Goal: Task Accomplishment & Management: Use online tool/utility

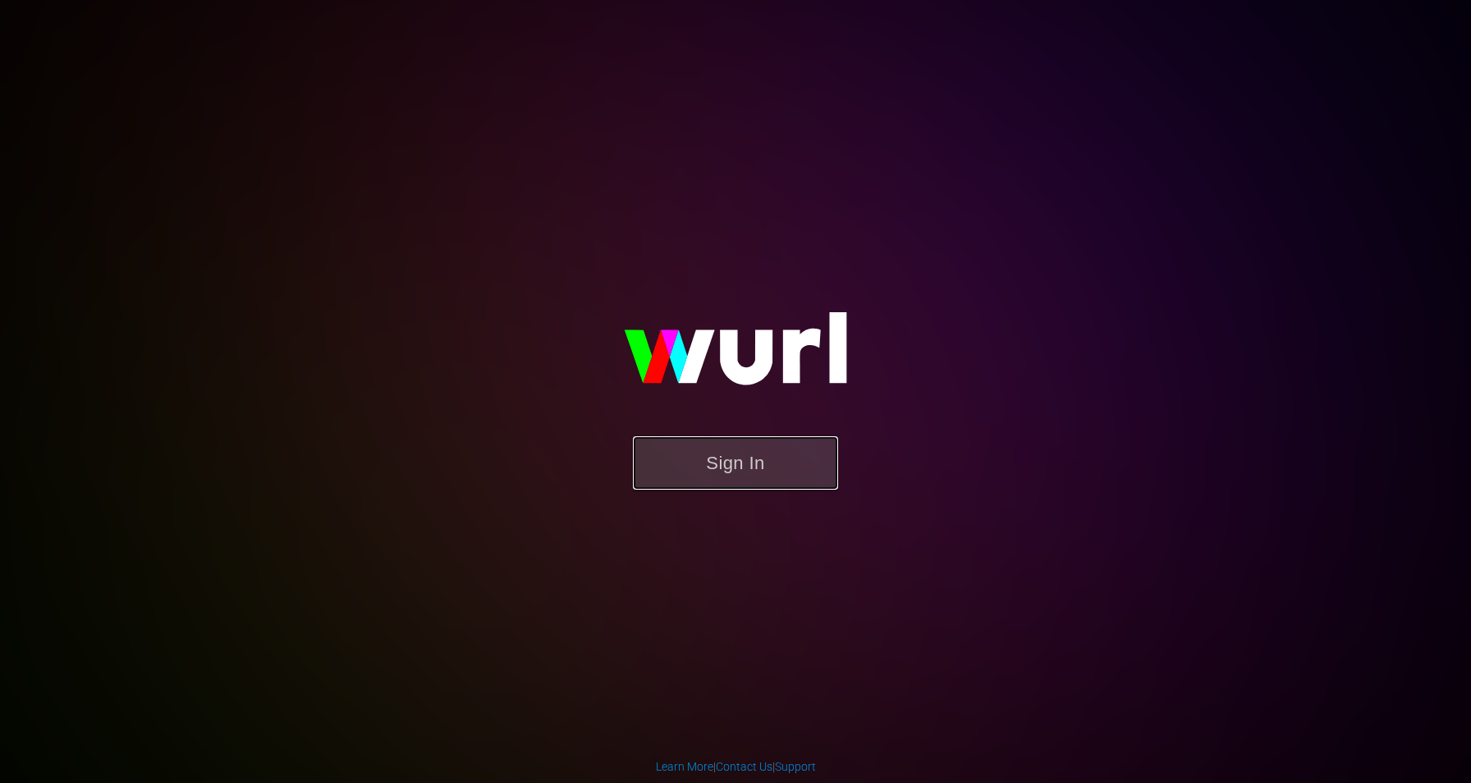
click at [714, 477] on button "Sign In" at bounding box center [735, 462] width 205 height 53
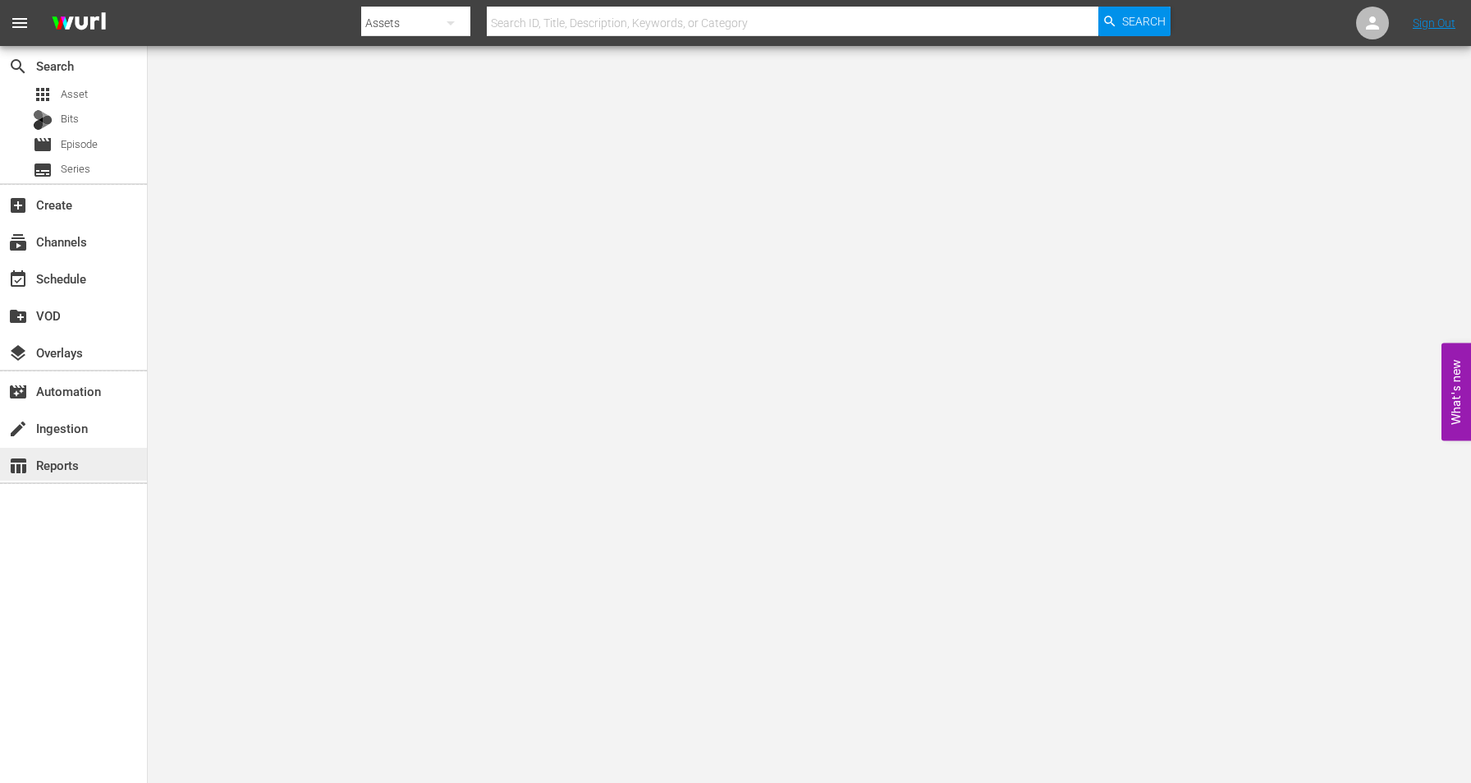
click at [78, 470] on div "table_chart Reports" at bounding box center [46, 462] width 92 height 15
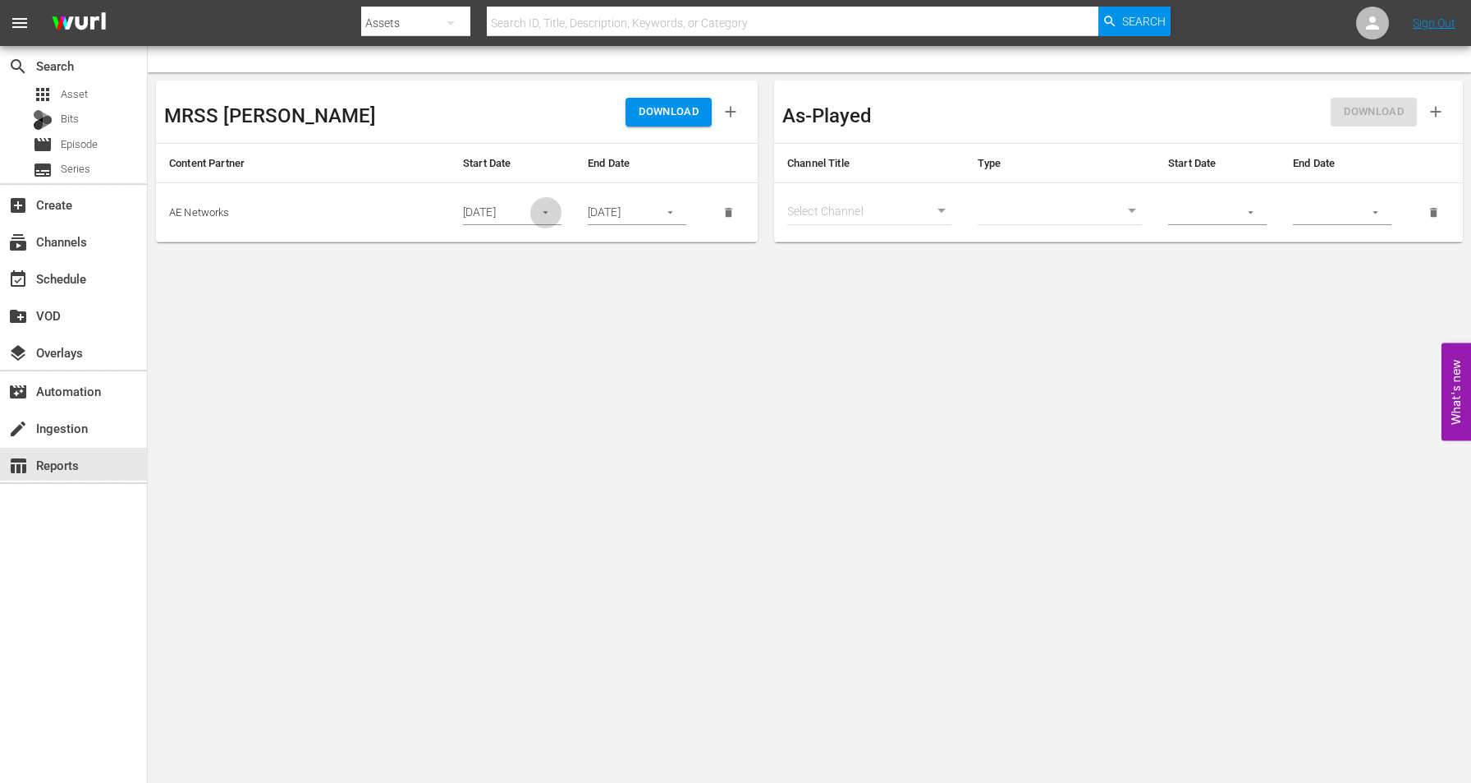
click at [550, 210] on icon "button" at bounding box center [545, 212] width 12 height 12
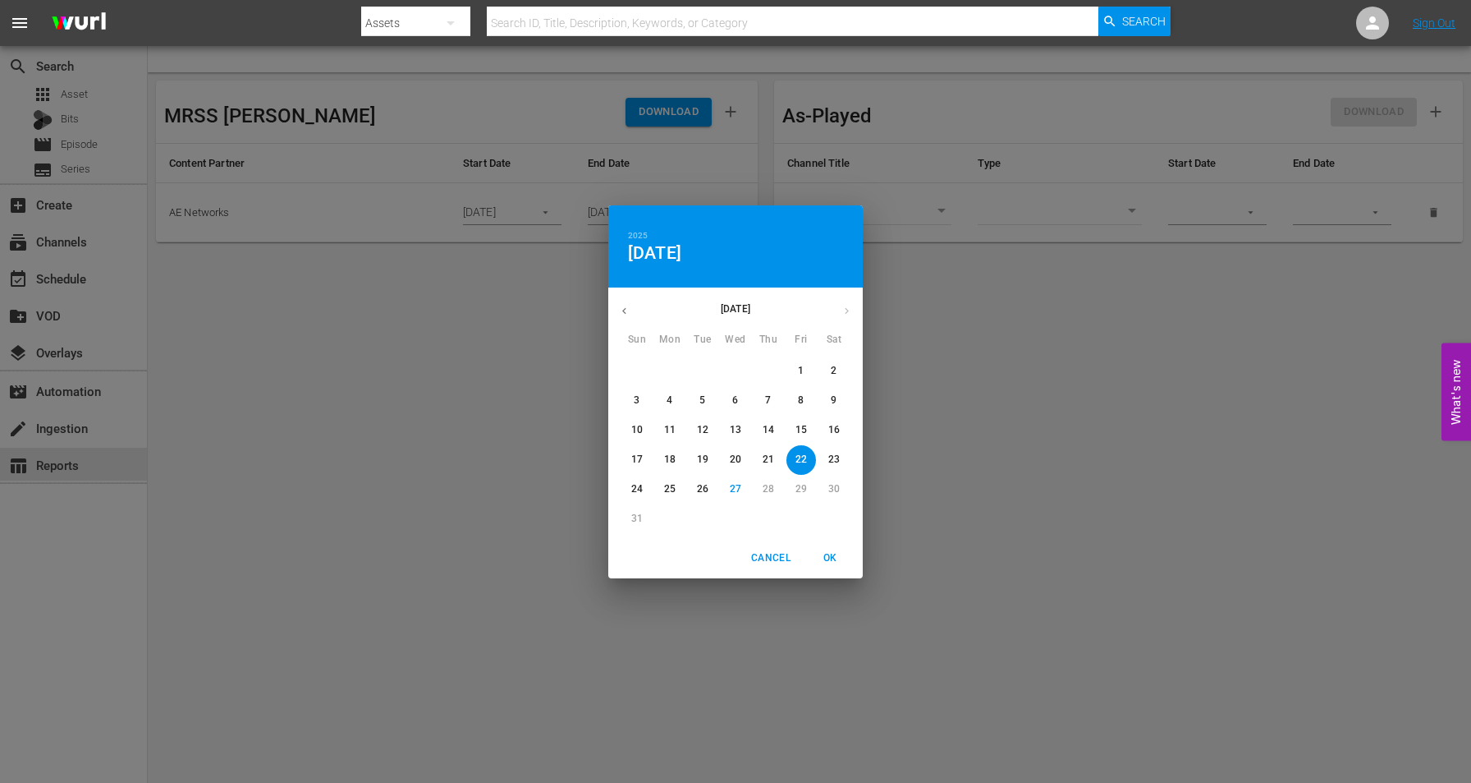
click at [663, 493] on span "25" at bounding box center [670, 489] width 30 height 14
click at [833, 552] on span "OK" at bounding box center [829, 557] width 39 height 17
type input "[DATE]"
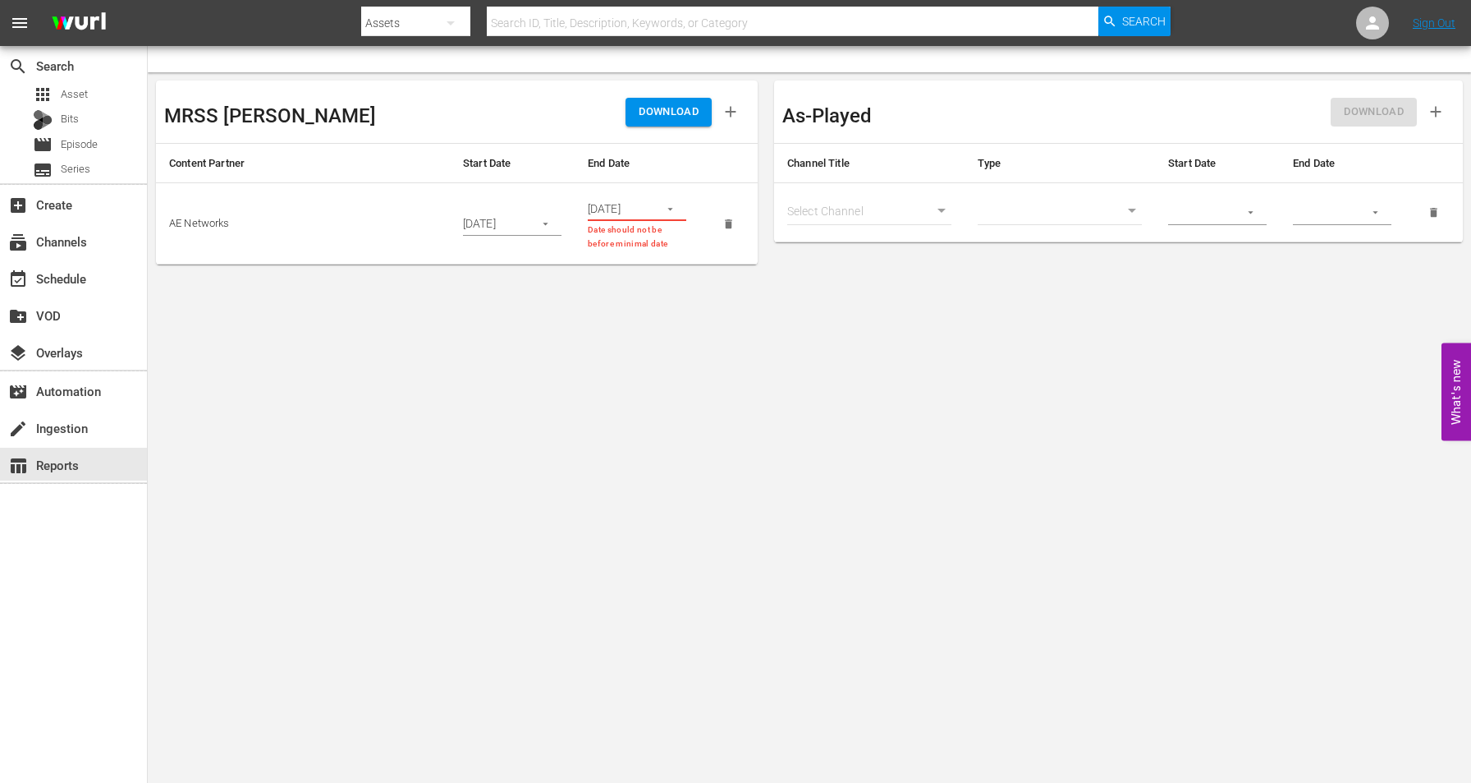
click at [671, 209] on icon "button" at bounding box center [670, 209] width 5 height 2
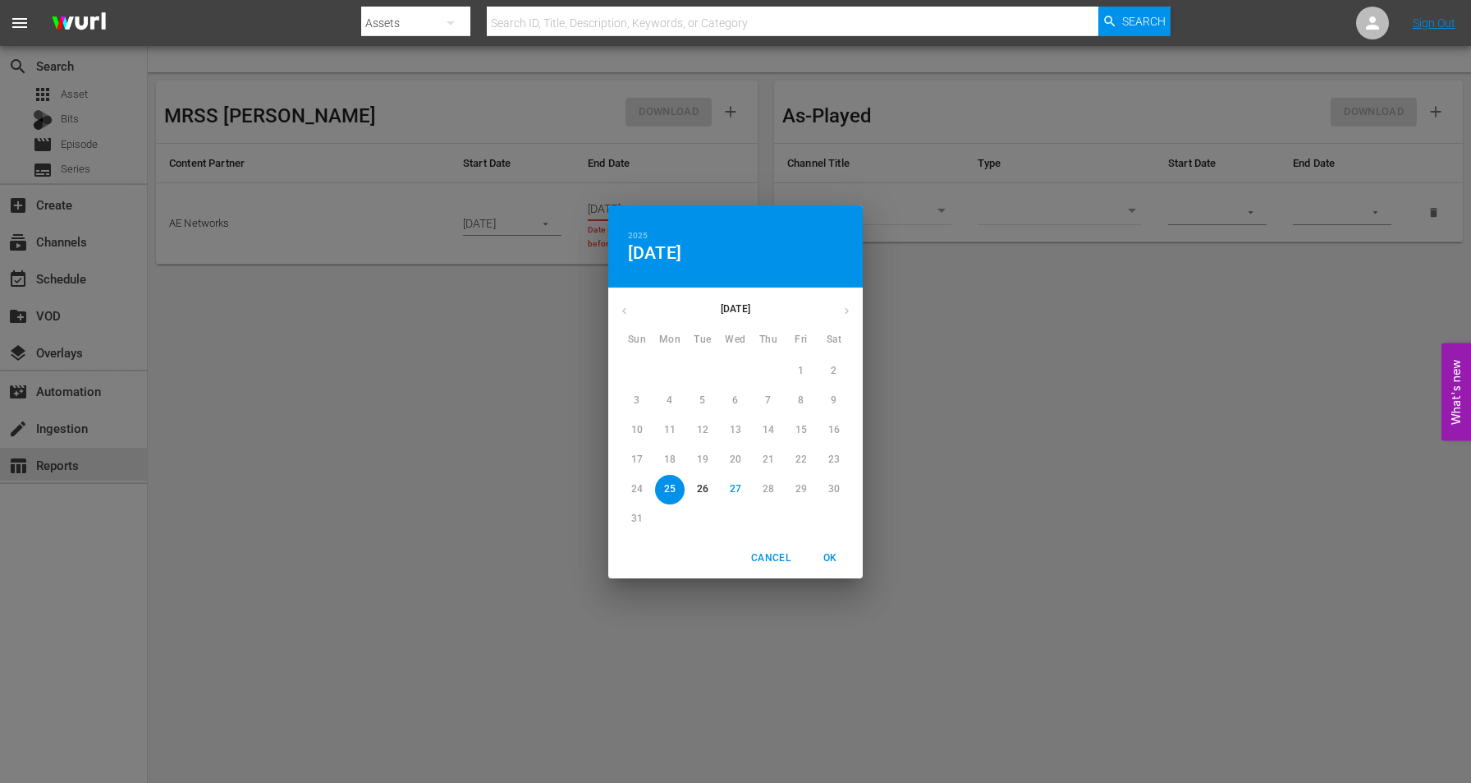
click at [735, 490] on p "27" at bounding box center [735, 489] width 11 height 14
click at [833, 558] on span "OK" at bounding box center [829, 557] width 39 height 17
type input "[DATE]"
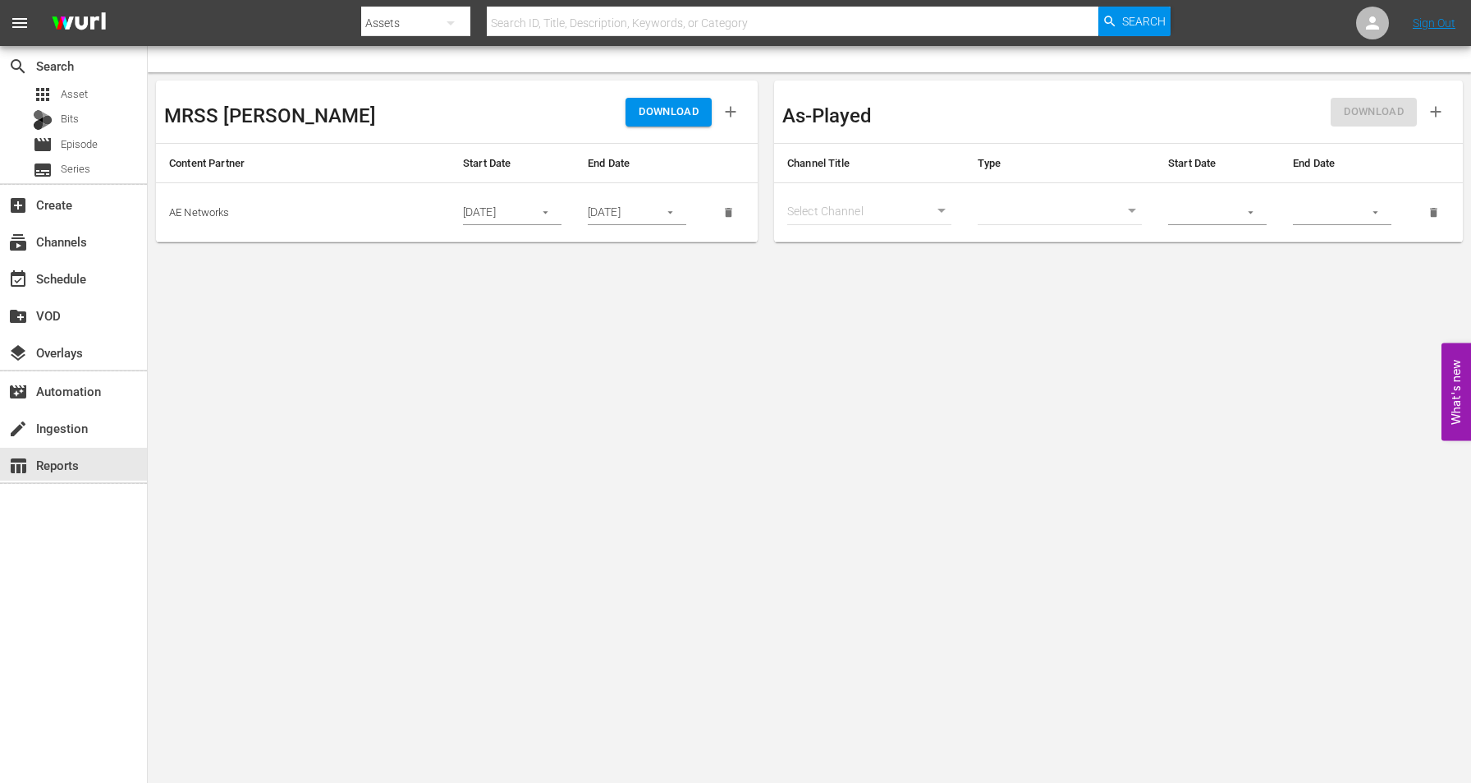
click at [675, 111] on span "DOWNLOAD" at bounding box center [669, 112] width 60 height 19
